Goal: Task Accomplishment & Management: Manage account settings

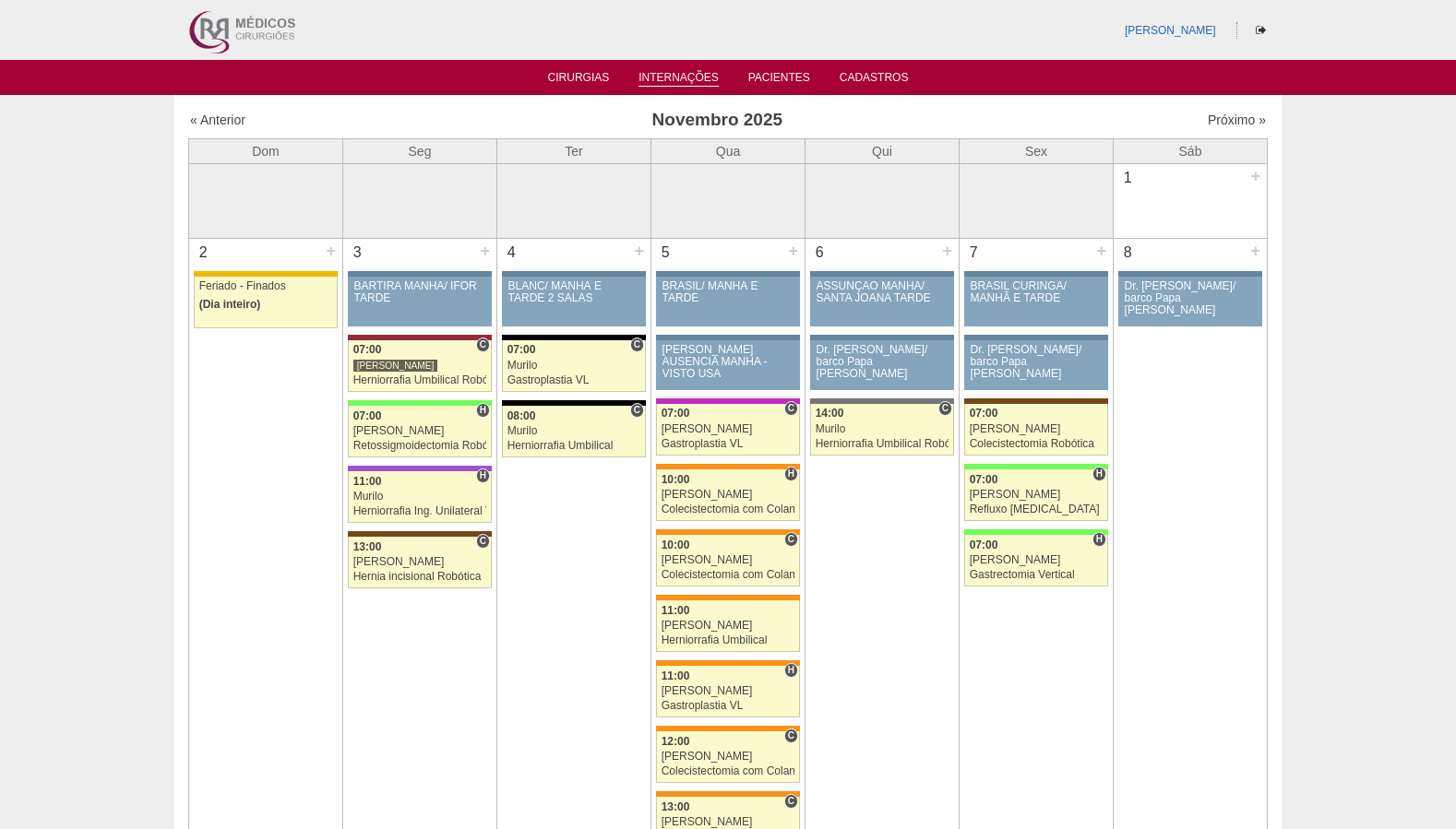
click at [656, 79] on link "Internações" at bounding box center [678, 79] width 80 height 16
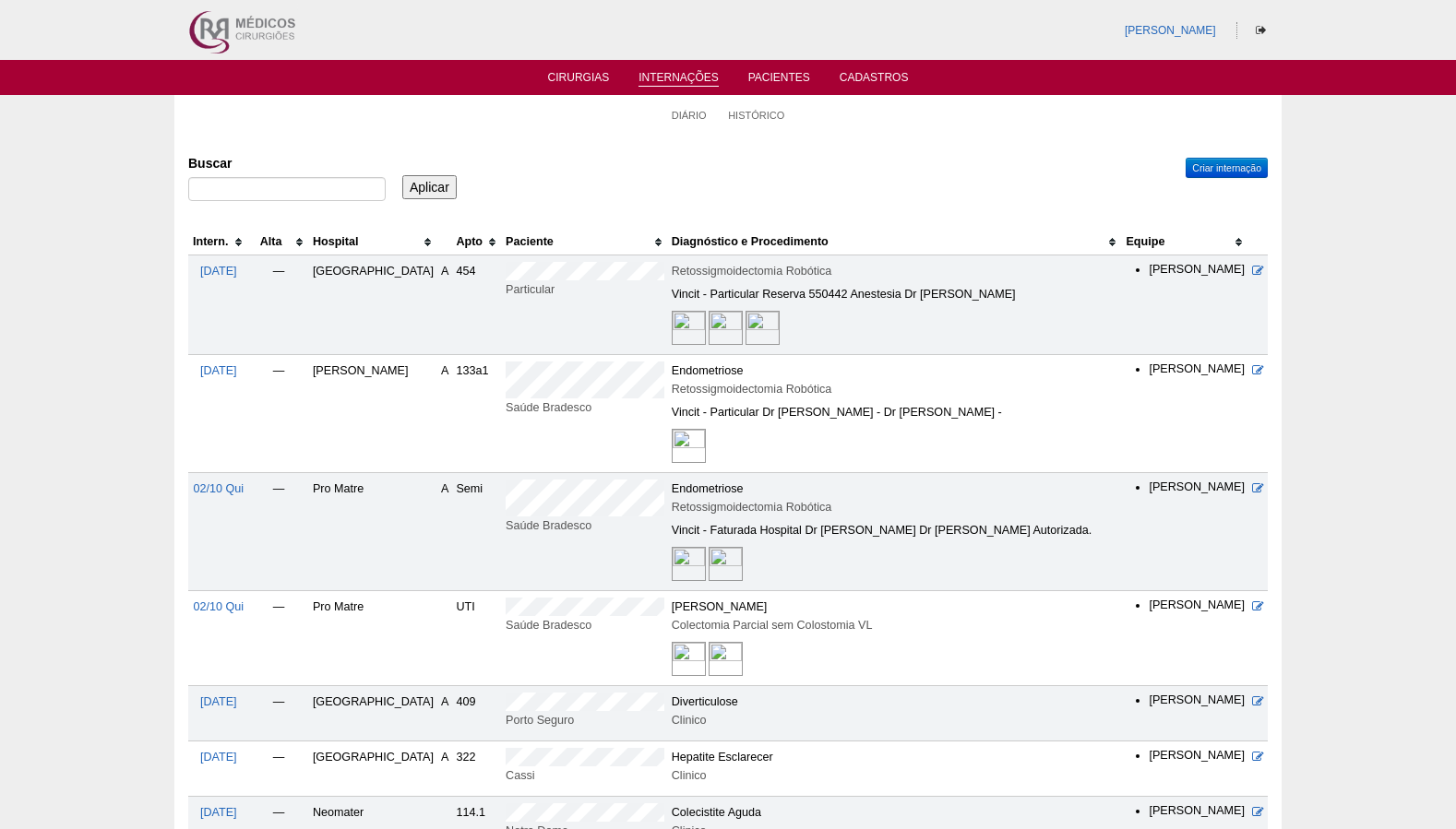
click at [1255, 363] on td at bounding box center [1258, 414] width 20 height 118
click at [1261, 373] on icon at bounding box center [1258, 370] width 12 height 12
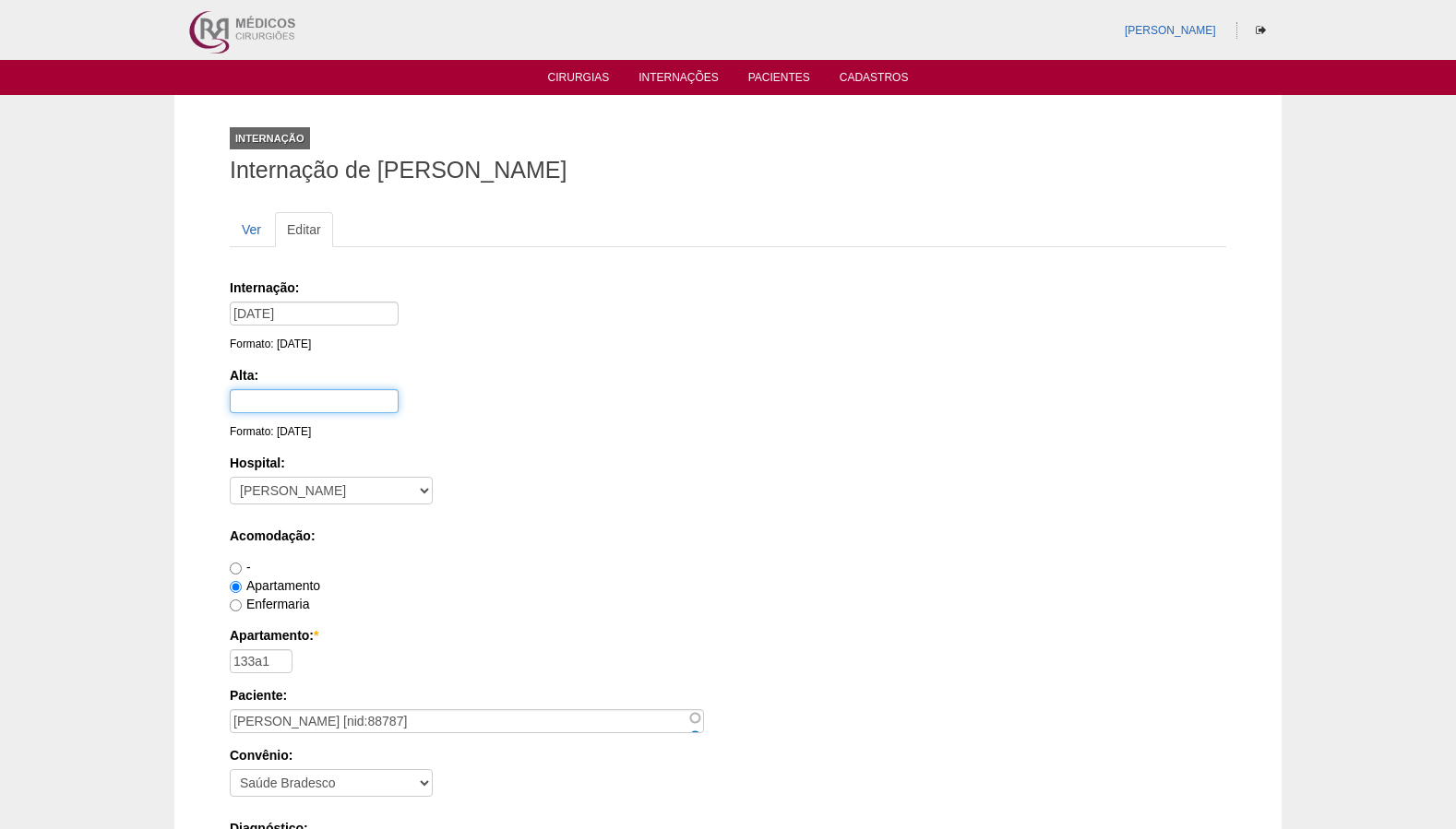
click at [353, 398] on input "text" at bounding box center [314, 401] width 169 height 24
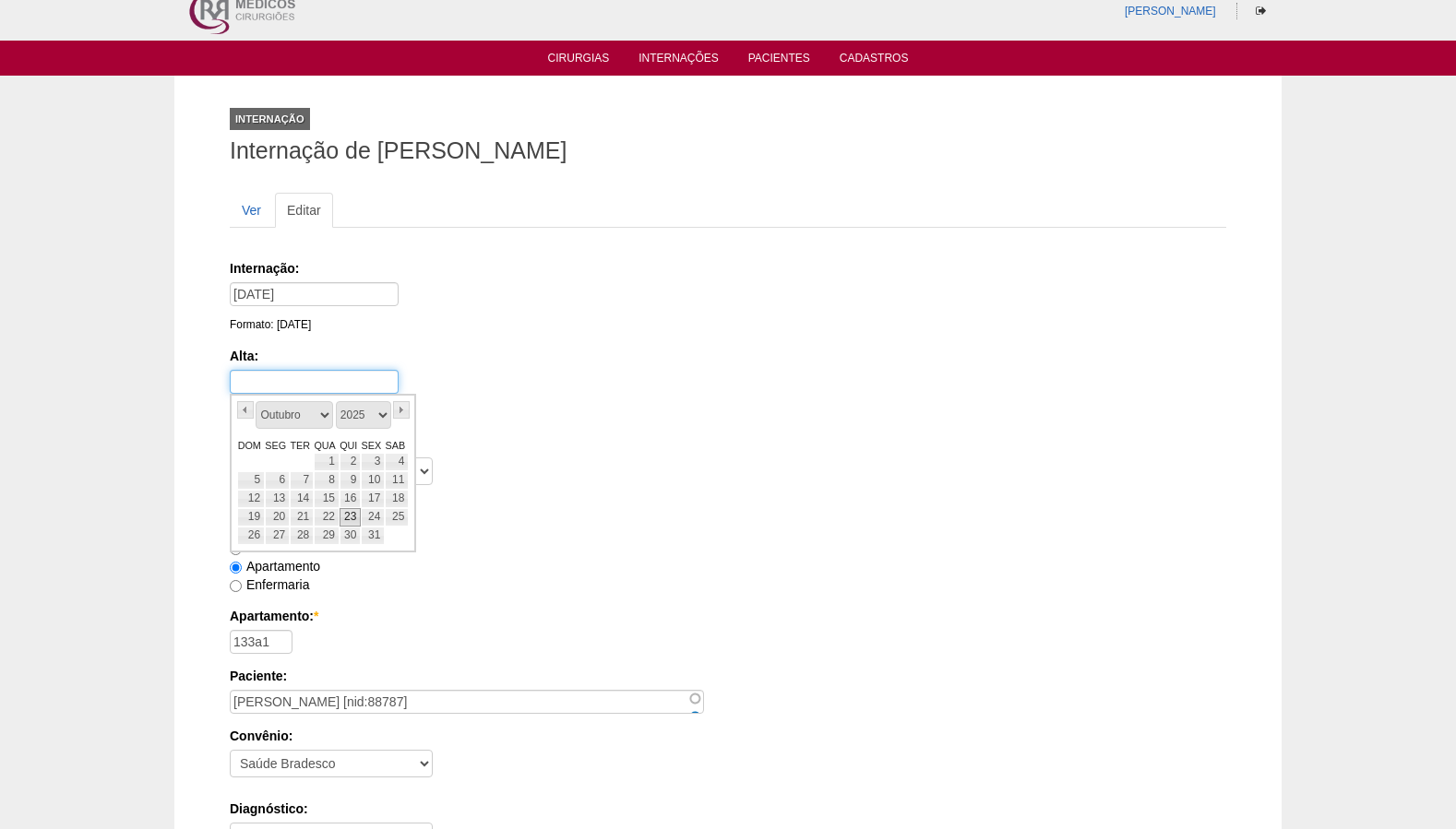
scroll to position [27, 0]
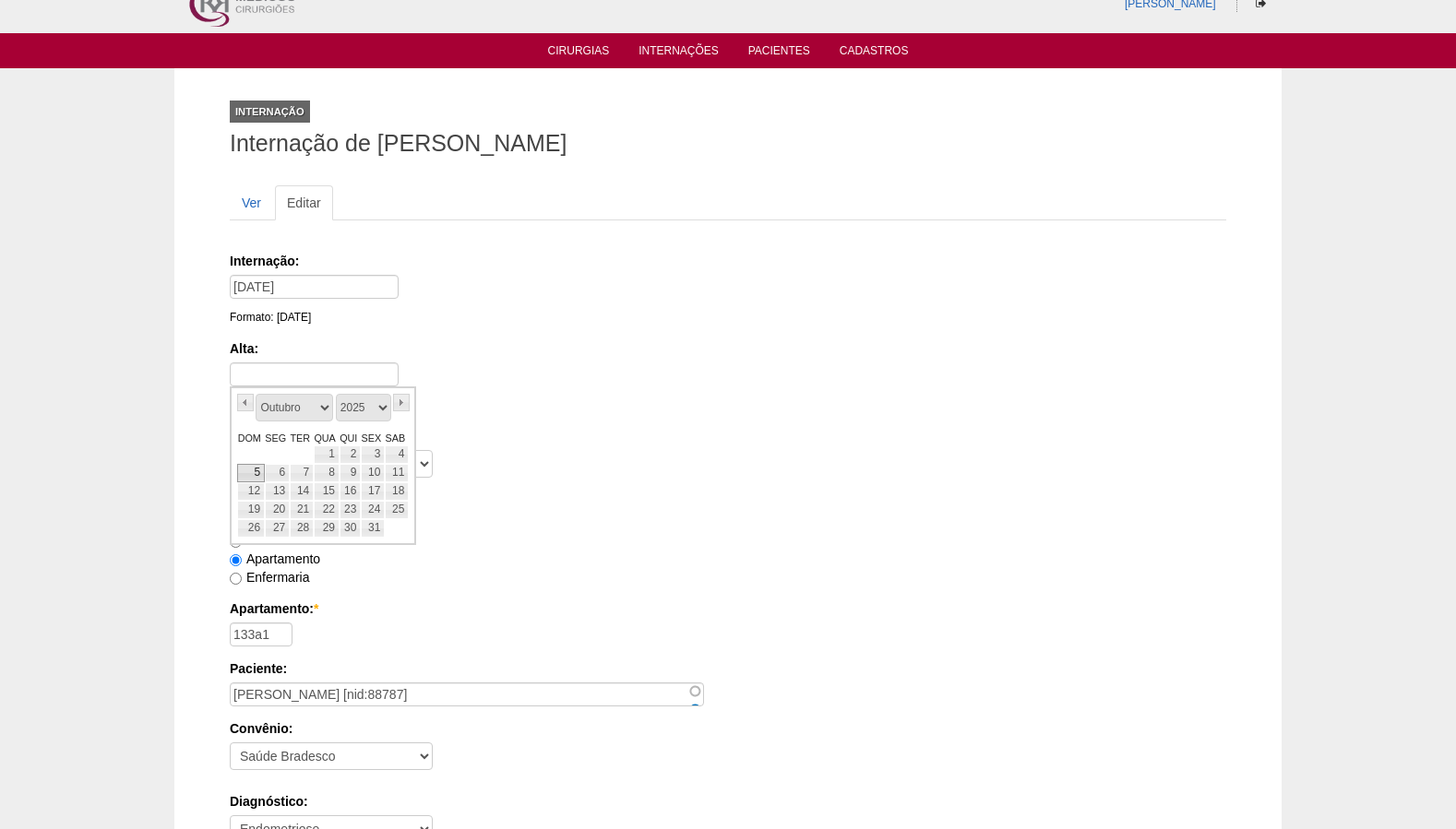
click at [258, 475] on link "5" at bounding box center [251, 473] width 28 height 19
type input "05/10/2025"
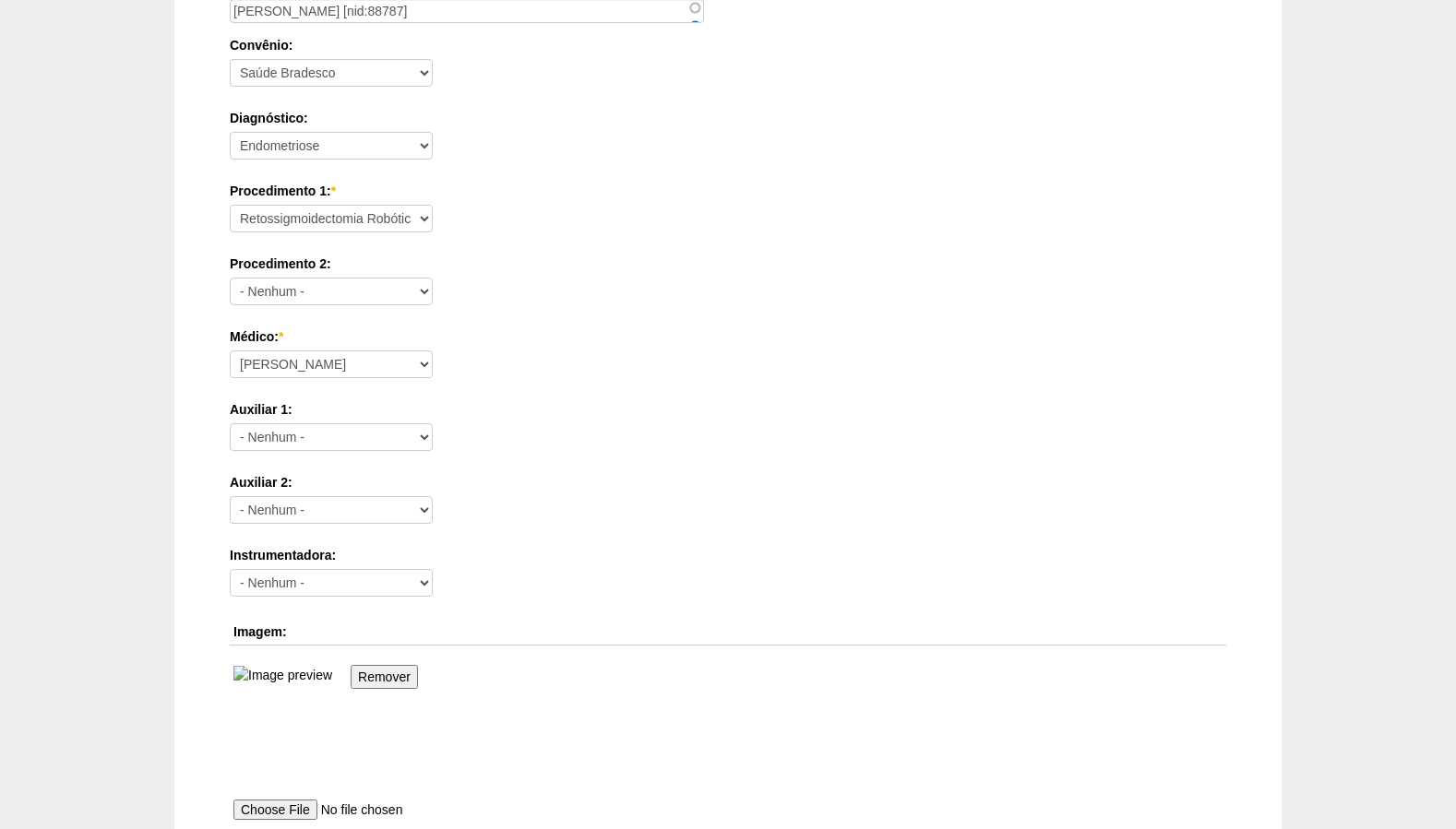
scroll to position [1182, 0]
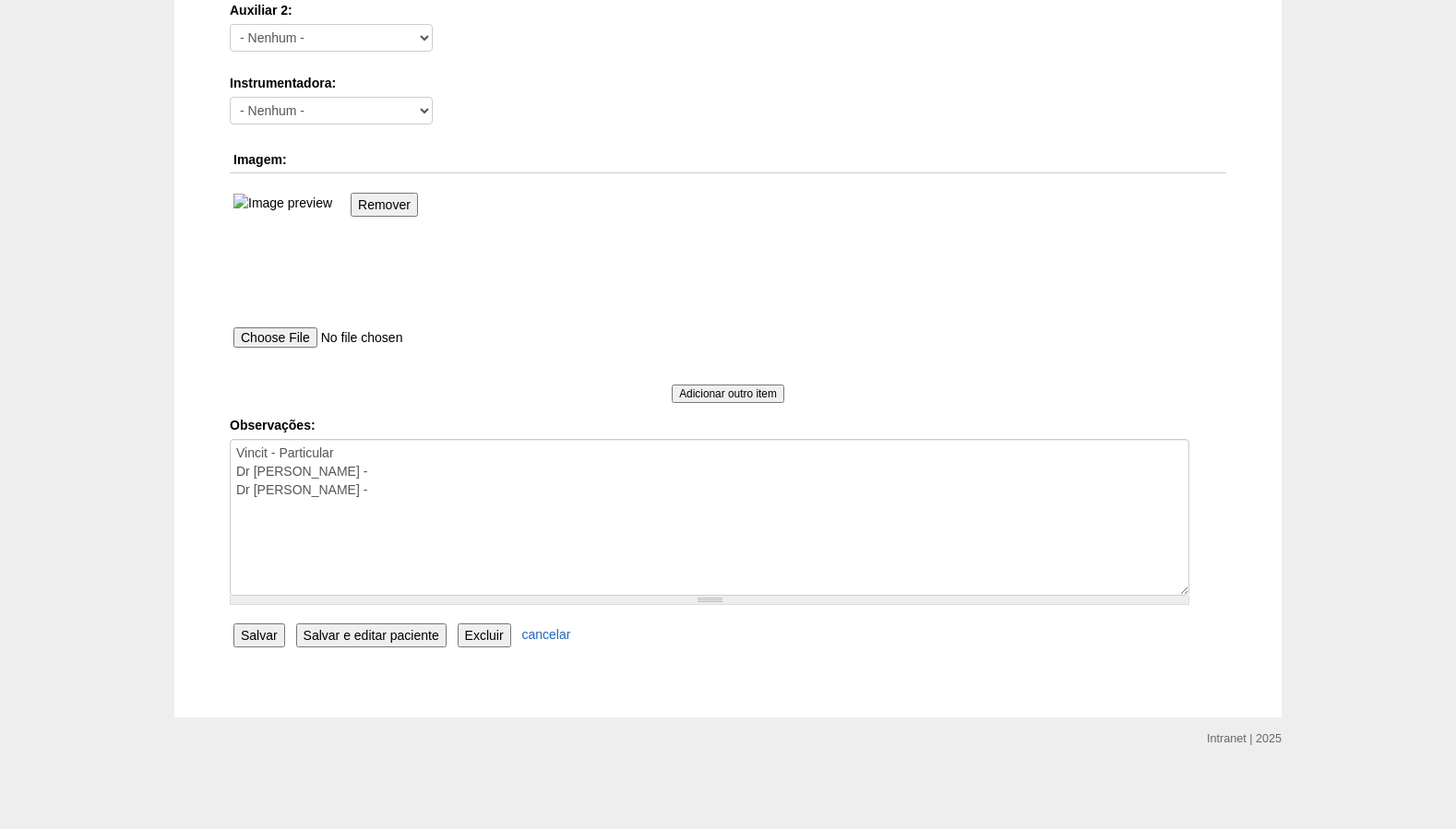
click at [258, 631] on input "Salvar" at bounding box center [259, 635] width 51 height 24
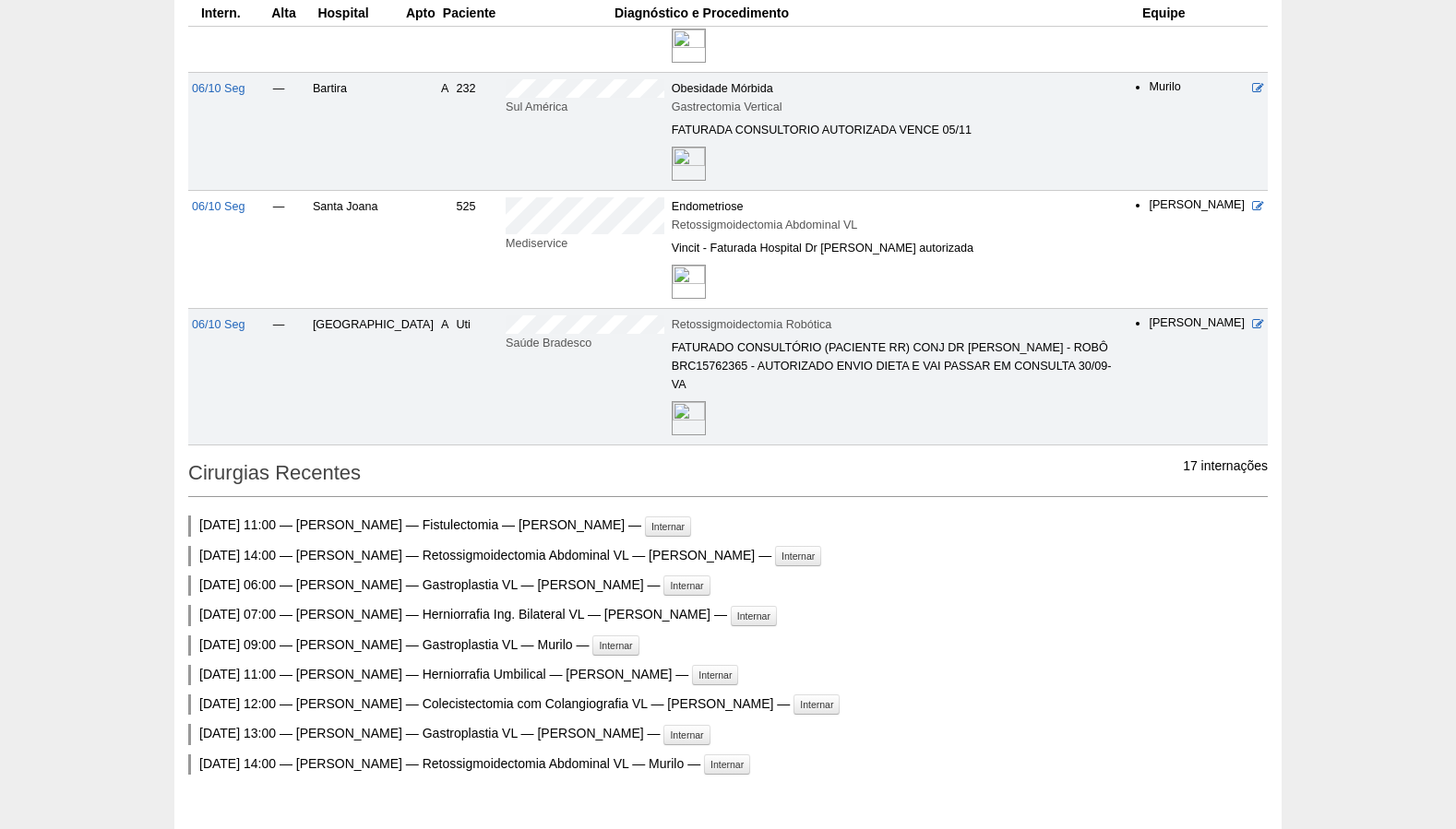
scroll to position [1618, 0]
